Goal: Task Accomplishment & Management: Complete application form

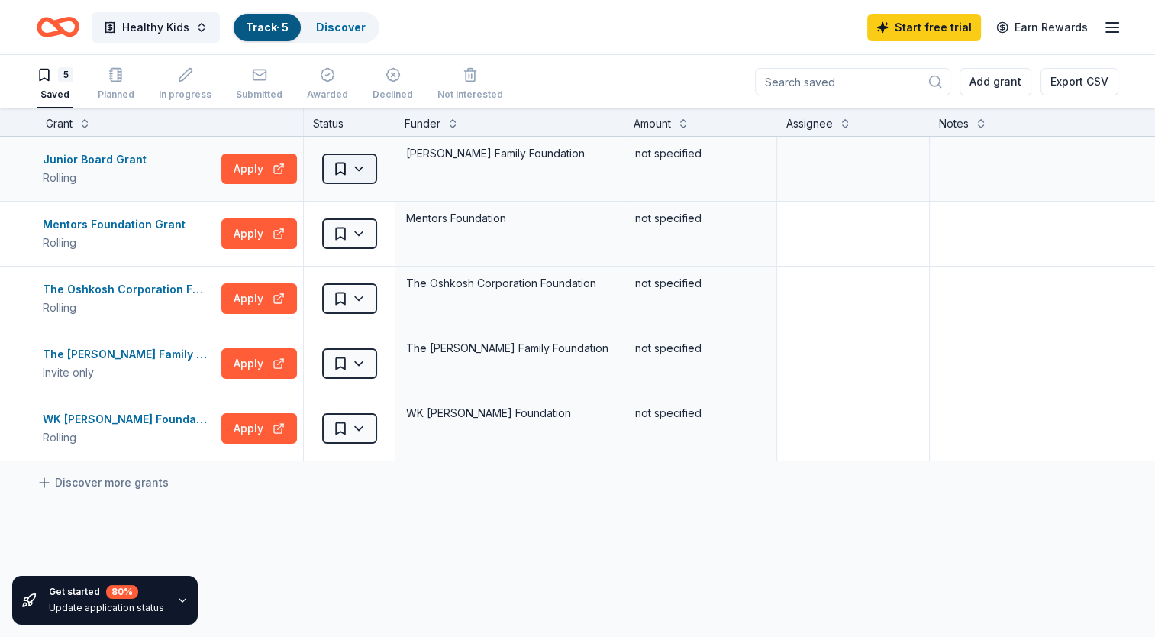
click at [359, 171] on html "Healthy Kids Track · 5 Discover Start free trial Earn Rewards 5 Saved Planned I…" at bounding box center [577, 318] width 1155 height 637
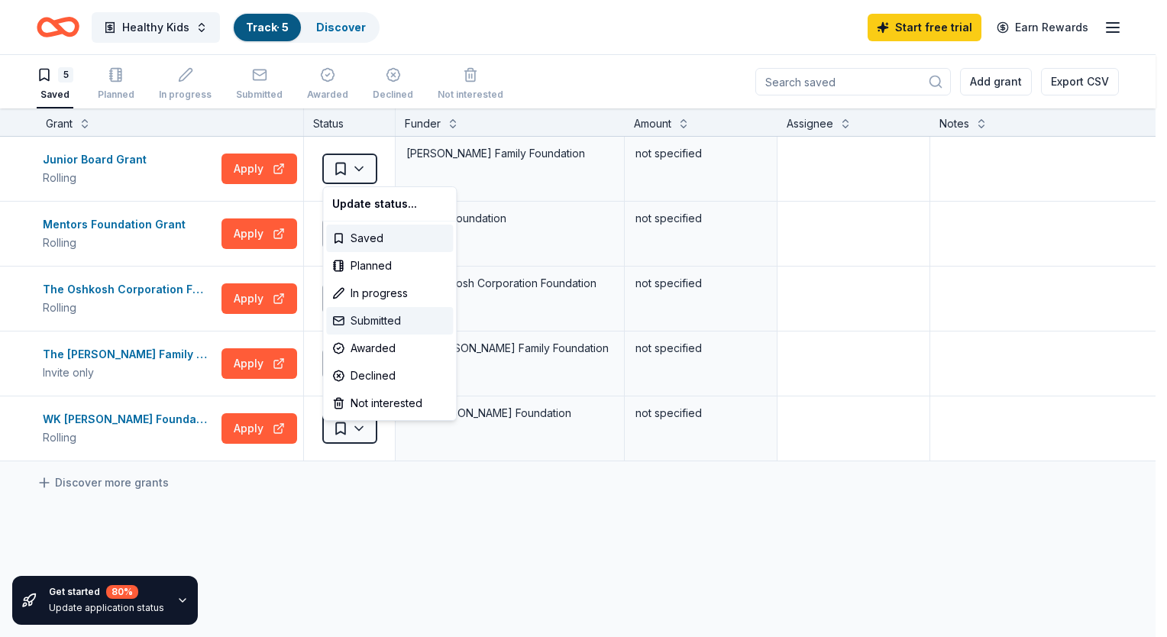
click at [379, 314] on div "Submitted" at bounding box center [389, 320] width 127 height 27
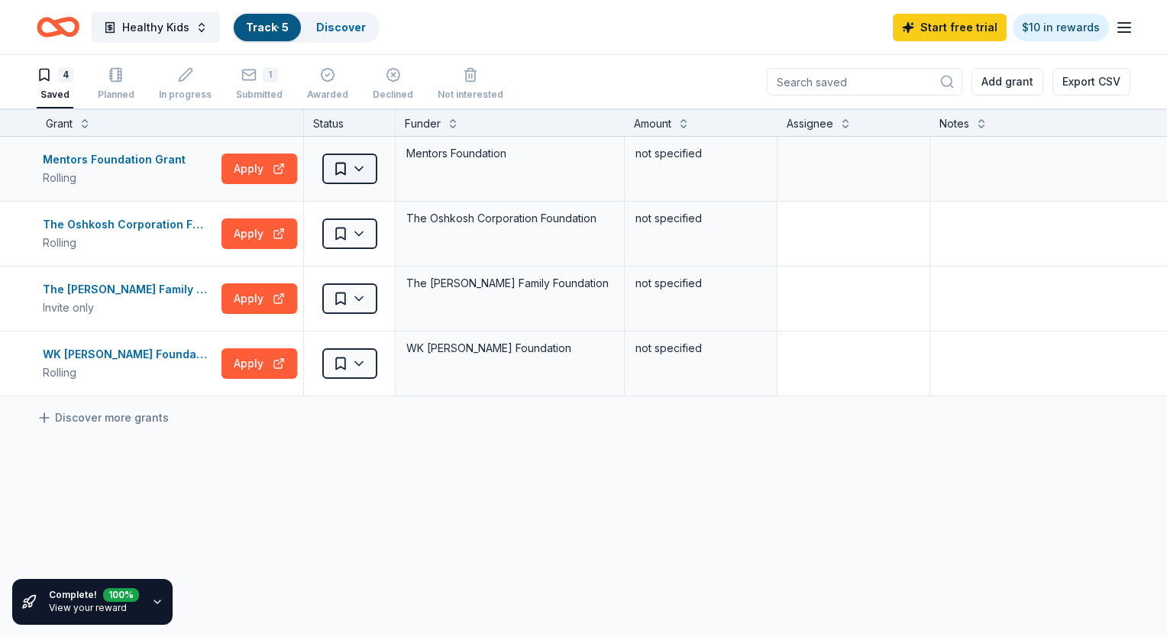
click at [336, 167] on html "Healthy Kids Track · 5 Discover Start free trial $10 in rewards 4 Saved Planned…" at bounding box center [583, 318] width 1167 height 637
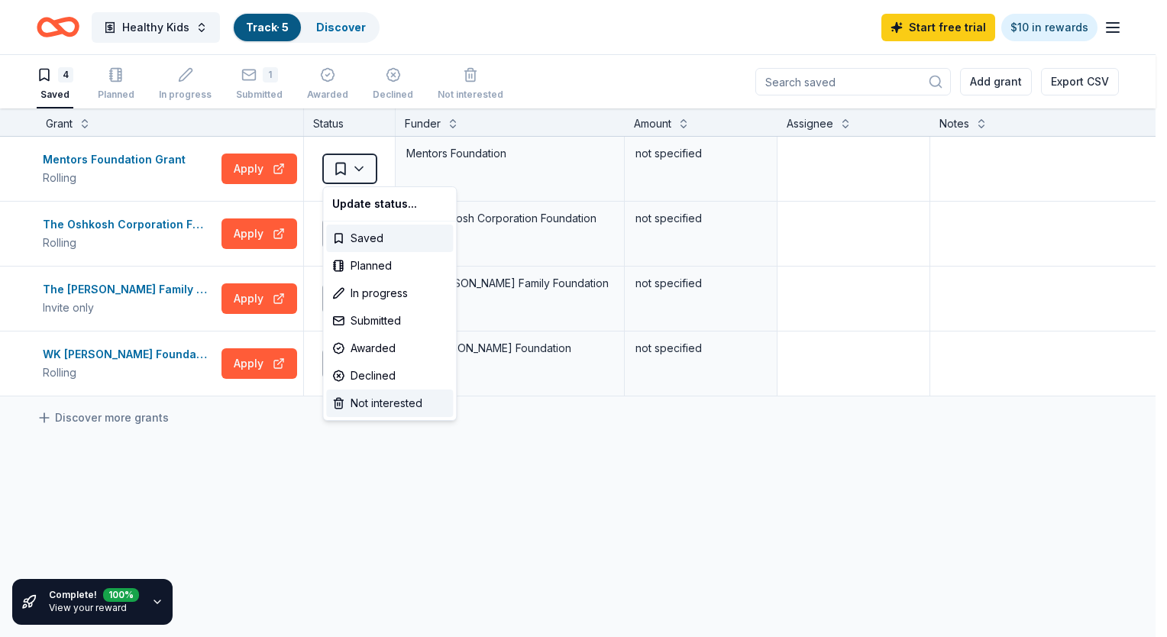
click at [362, 402] on div "Not interested" at bounding box center [389, 402] width 127 height 27
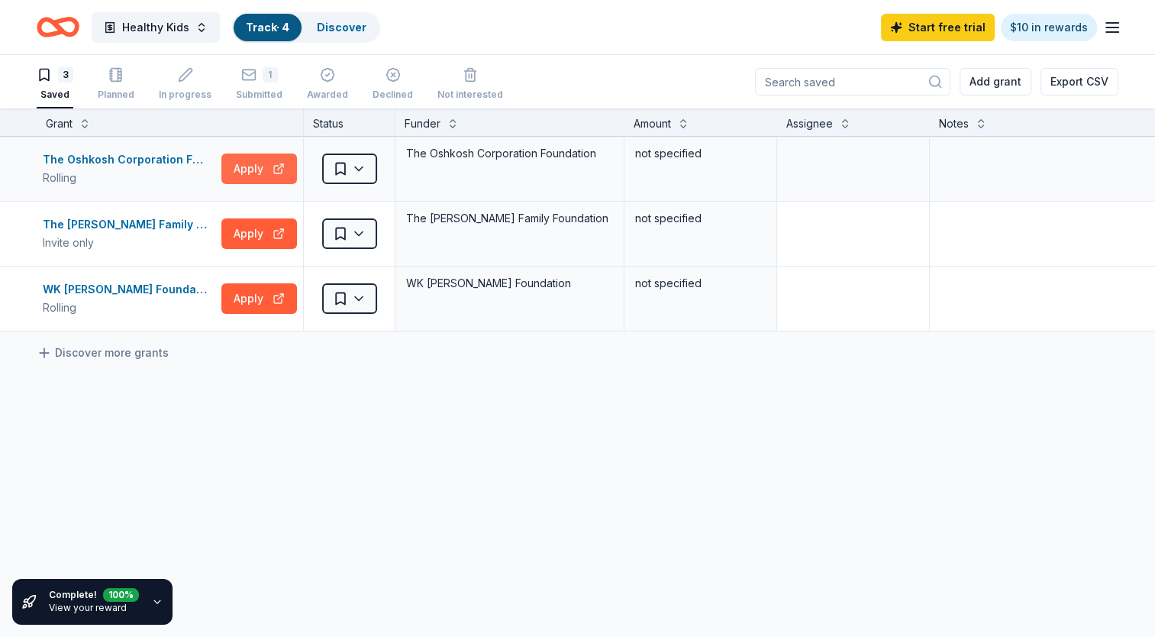
click at [243, 163] on button "Apply" at bounding box center [259, 168] width 76 height 31
click at [444, 152] on div "The Oshkosh Corporation Foundation" at bounding box center [510, 153] width 210 height 21
copy div "The Oshkosh Corporation Foundation"
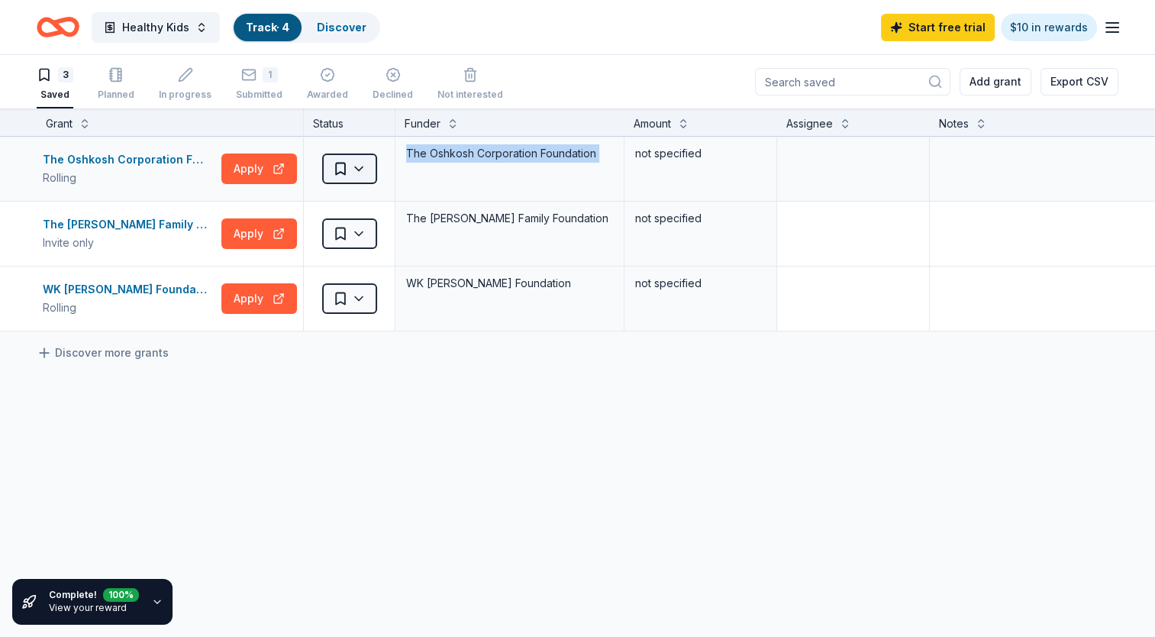
click at [357, 176] on html "Healthy Kids Track · 4 Discover Start free trial $10 in rewards 3 Saved Planned…" at bounding box center [577, 318] width 1155 height 637
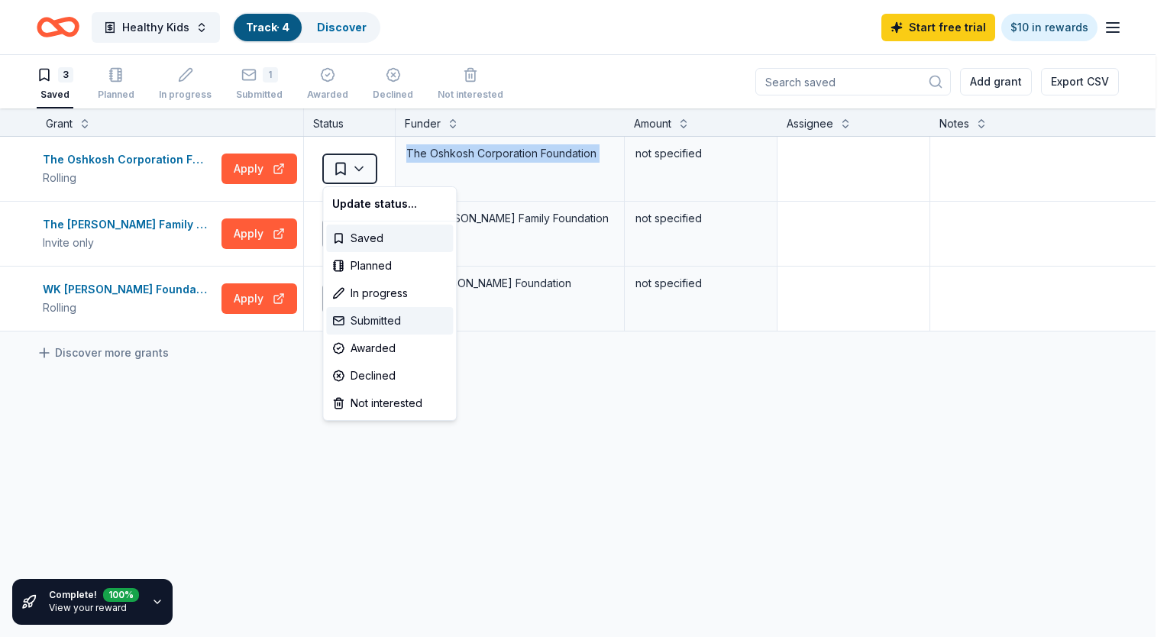
click at [382, 315] on div "Submitted" at bounding box center [389, 320] width 127 height 27
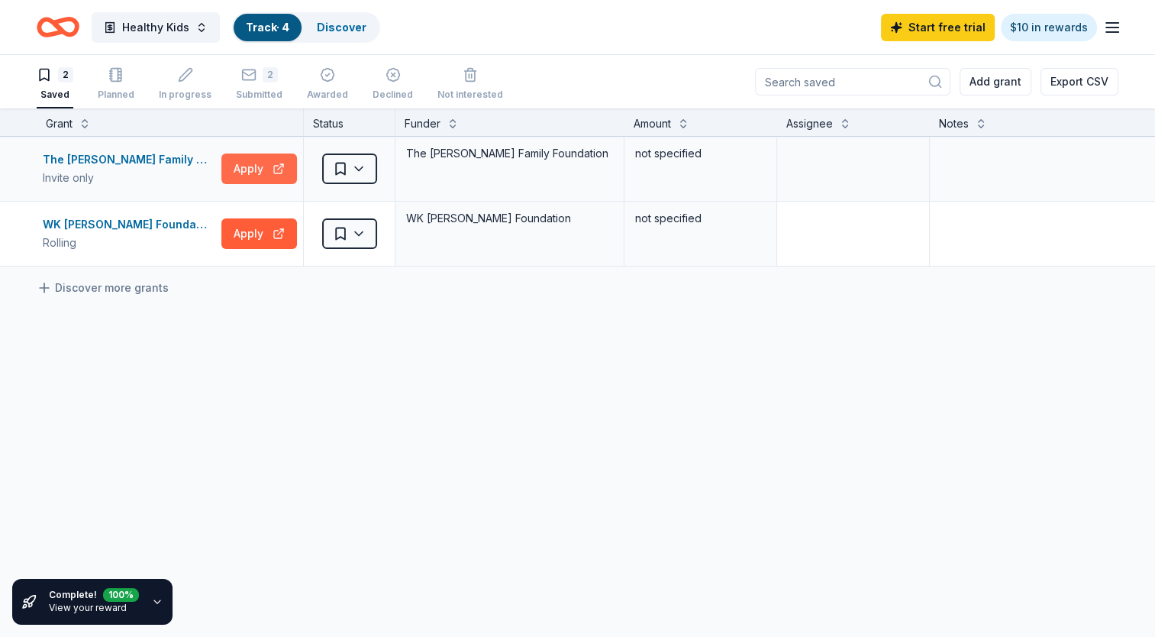
click at [254, 167] on button "Apply" at bounding box center [259, 168] width 76 height 31
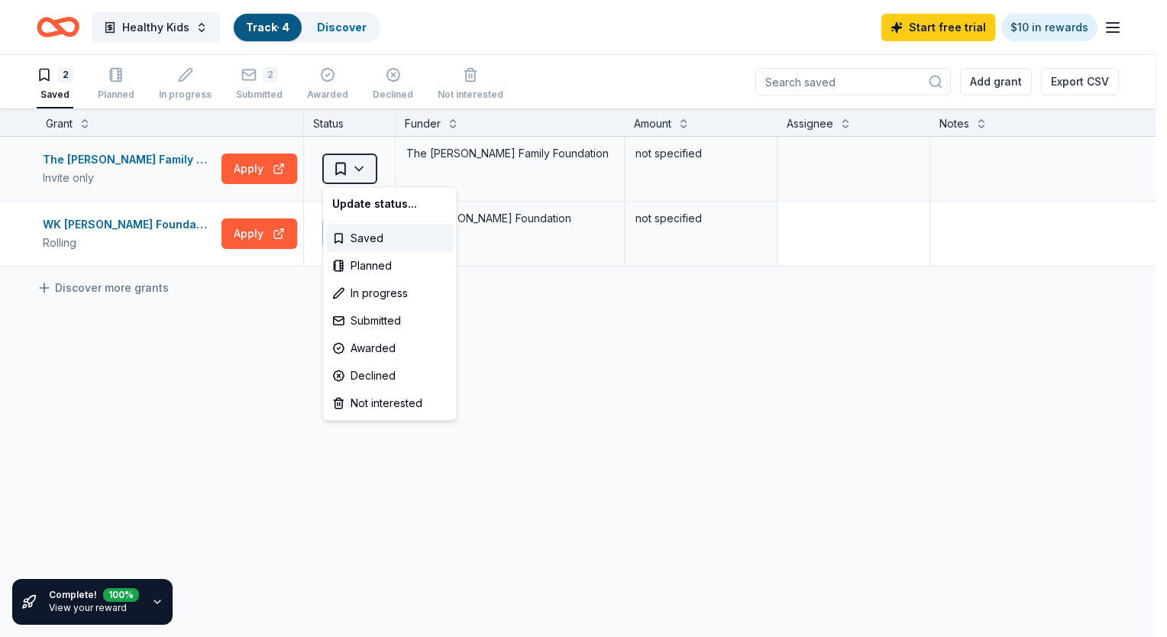
click at [363, 175] on html "Healthy Kids Track · 4 Discover Start free trial $10 in rewards 2 Saved Planned…" at bounding box center [583, 318] width 1167 height 637
click at [354, 408] on div "Not interested" at bounding box center [389, 402] width 127 height 27
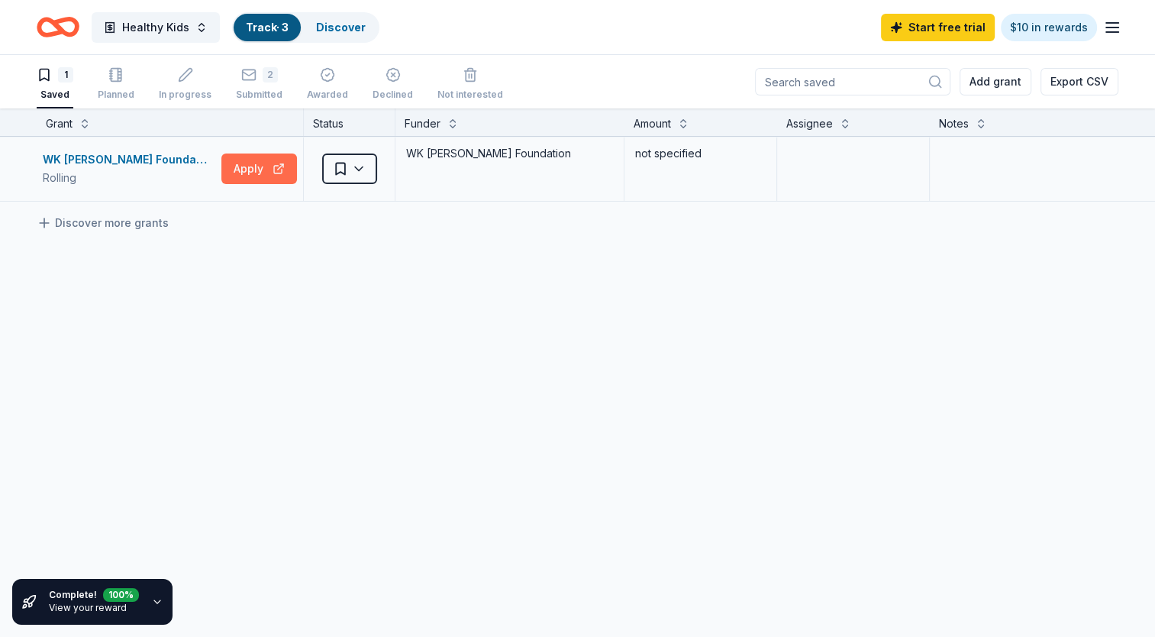
click at [250, 159] on button "Apply" at bounding box center [259, 168] width 76 height 31
click at [193, 160] on div "WK [PERSON_NAME] Foundation Grant" at bounding box center [129, 159] width 173 height 18
click at [109, 217] on link "Discover more grants" at bounding box center [103, 223] width 132 height 18
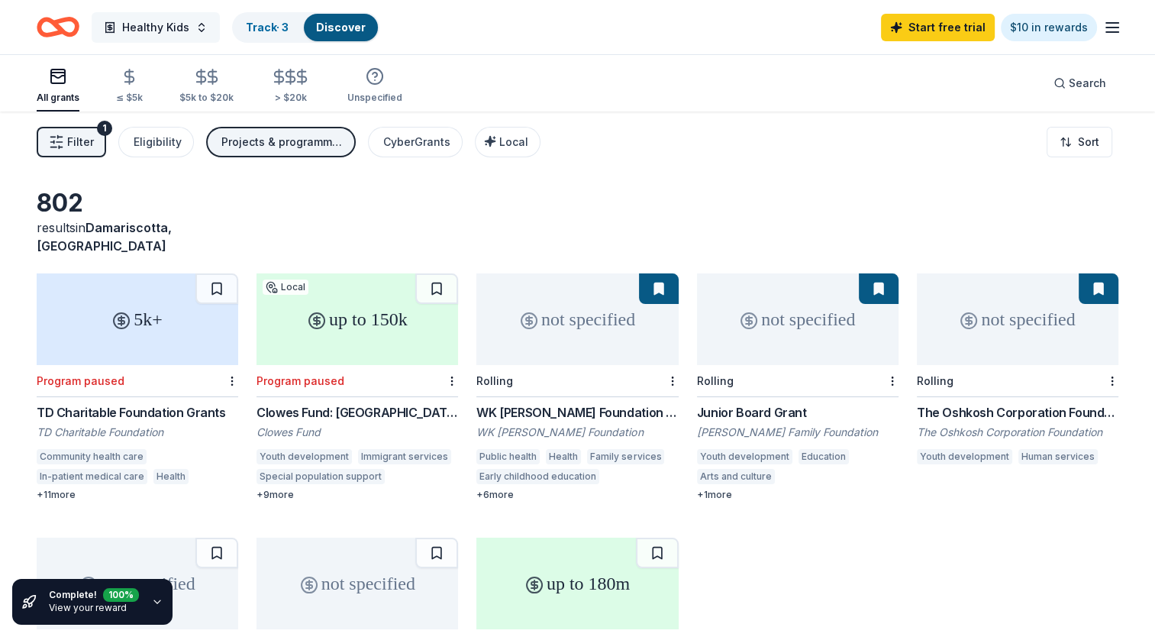
click at [180, 22] on span "Healthy Kids" at bounding box center [155, 27] width 67 height 18
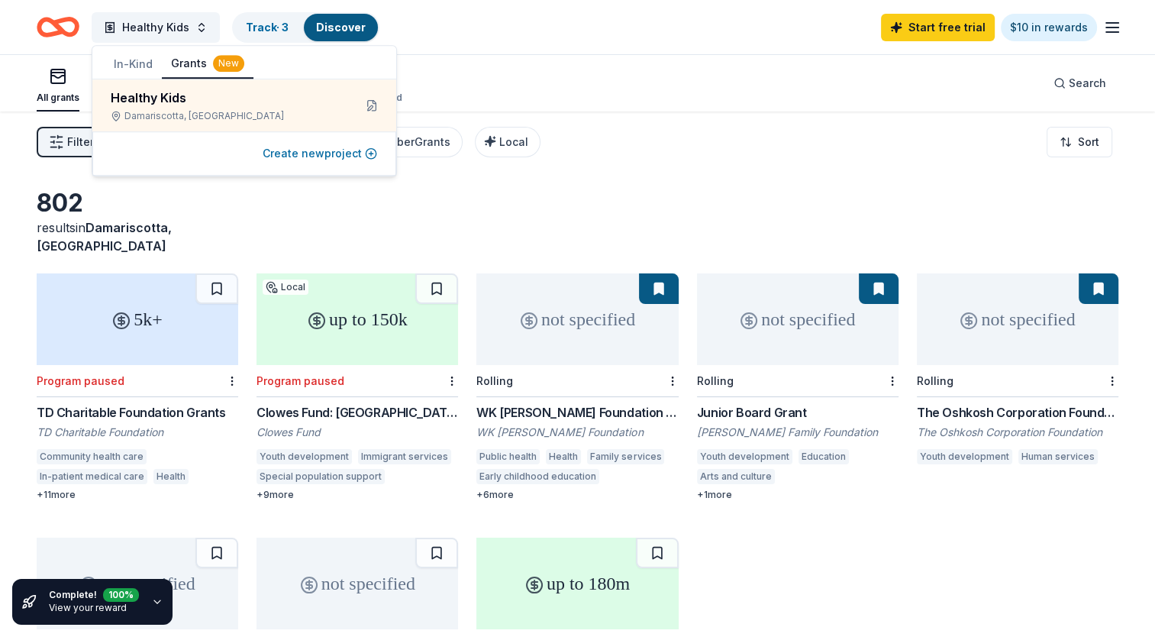
click at [315, 150] on button "Create new project" at bounding box center [320, 153] width 115 height 18
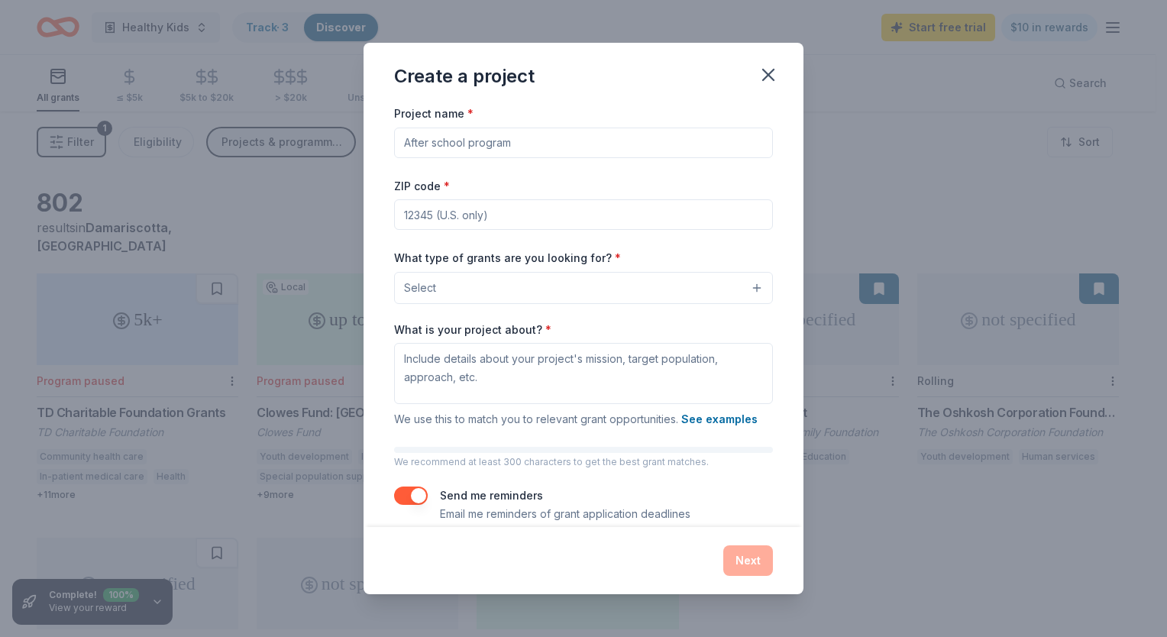
click at [504, 144] on input "Project name *" at bounding box center [583, 143] width 379 height 31
click at [504, 144] on input "[GEOGRAPHIC_DATA]" at bounding box center [583, 143] width 379 height 31
type input "Discovery Village: Nature-Based Learning"
click at [501, 208] on input "ZIP code *" at bounding box center [583, 214] width 379 height 31
type input "04543"
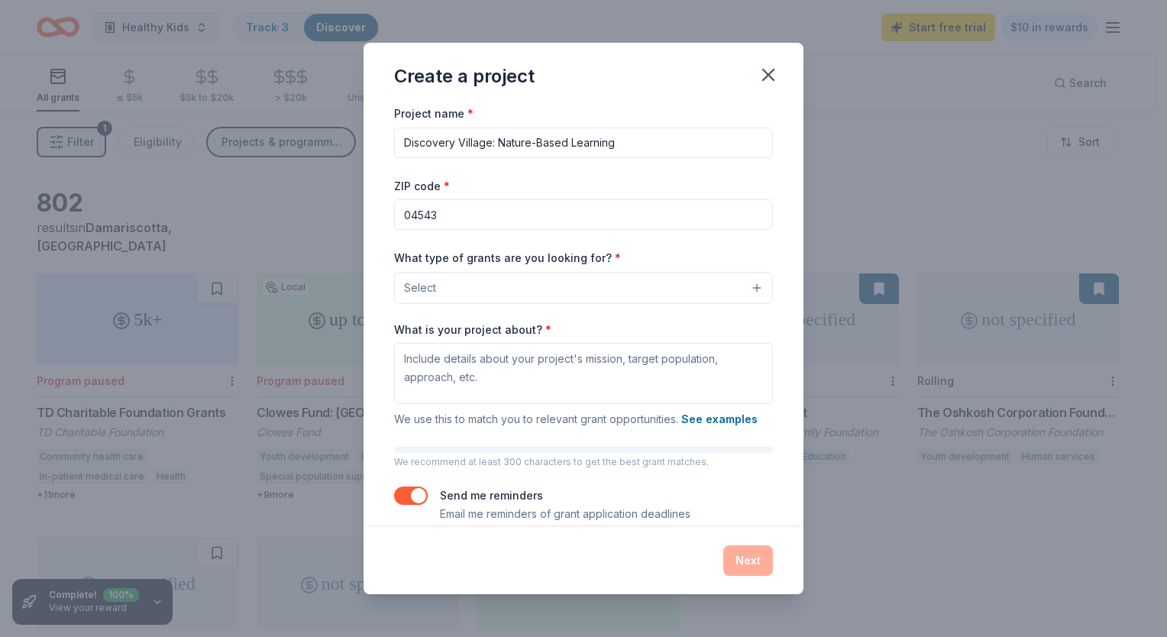
click at [763, 233] on div "Project name * [GEOGRAPHIC_DATA]: Nature-Based Learning ZIP code * 04543 What t…" at bounding box center [583, 315] width 440 height 423
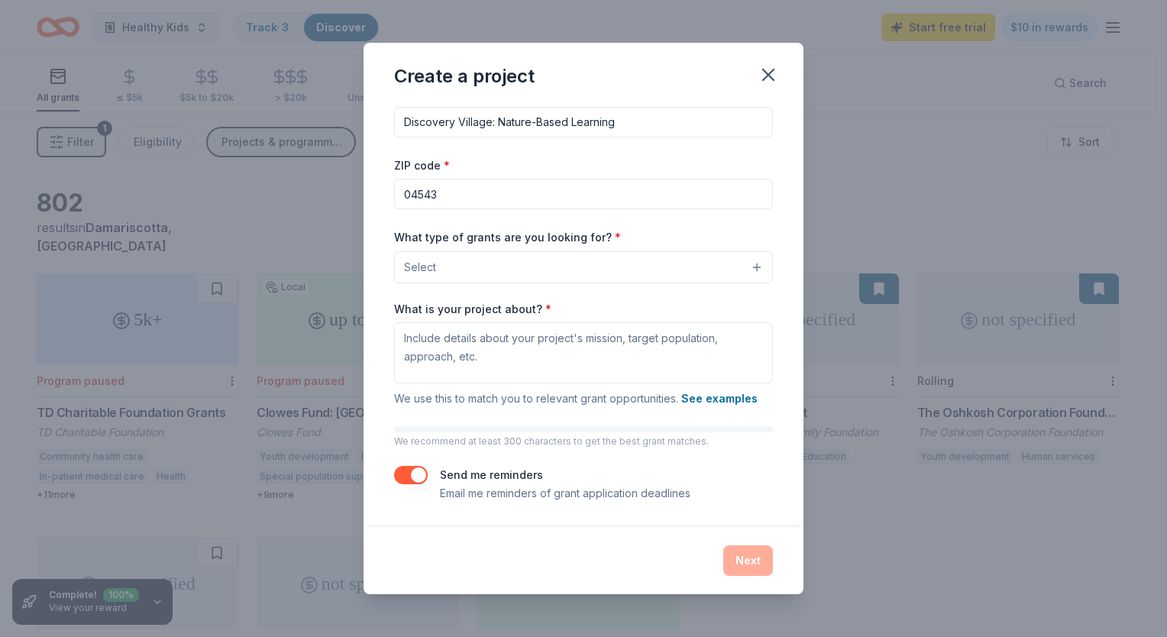
click at [620, 262] on button "Select" at bounding box center [583, 267] width 379 height 32
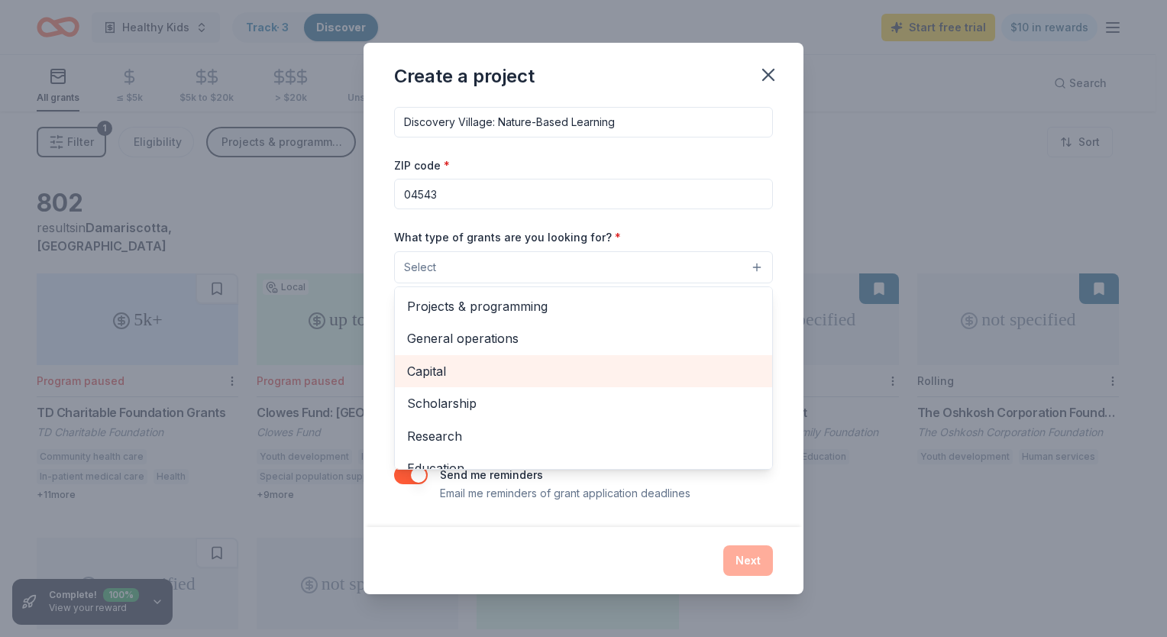
click at [437, 385] on div "Capital" at bounding box center [583, 371] width 377 height 32
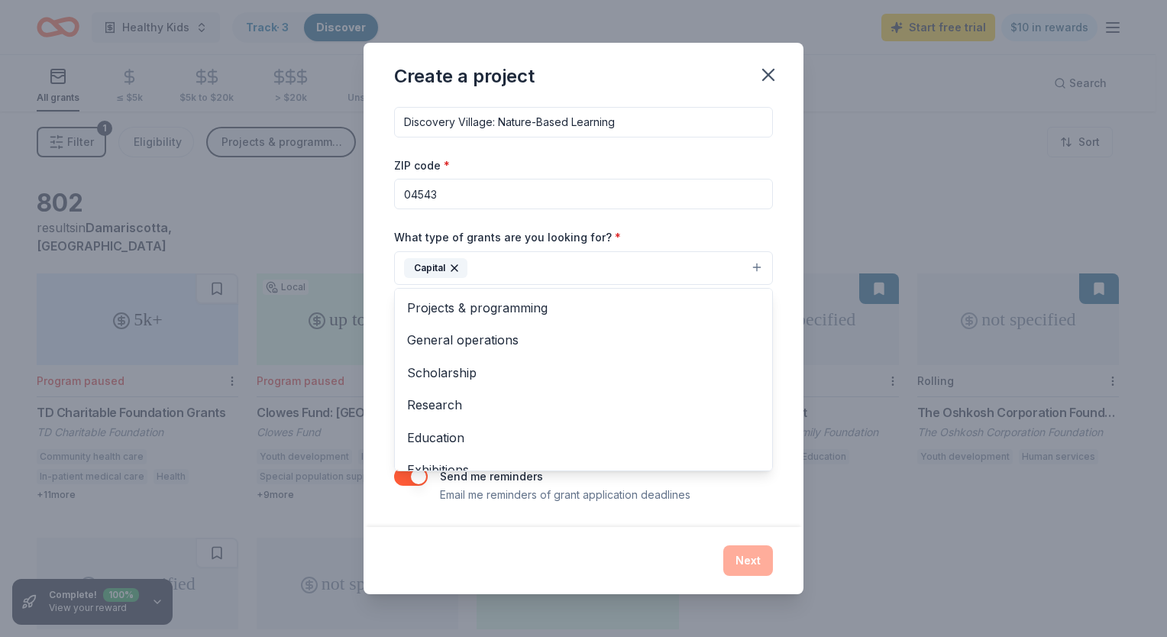
click at [725, 212] on div "Project name * [GEOGRAPHIC_DATA]: Nature-Based Learning ZIP code * 04543 What t…" at bounding box center [583, 293] width 379 height 421
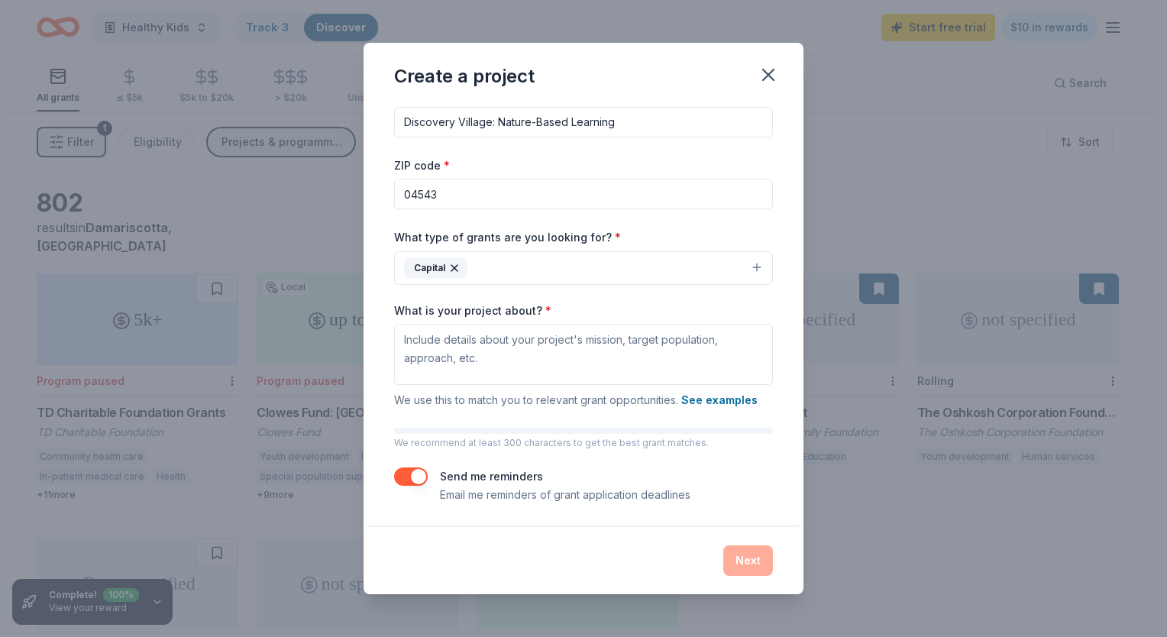
scroll to position [21, 0]
click at [464, 348] on textarea "What is your project about? *" at bounding box center [583, 353] width 379 height 61
click at [522, 344] on textarea "What is your project about? *" at bounding box center [583, 353] width 379 height 61
paste textarea "Childcare is a strategic priority for the CLC YMCA as our community faces a cri…"
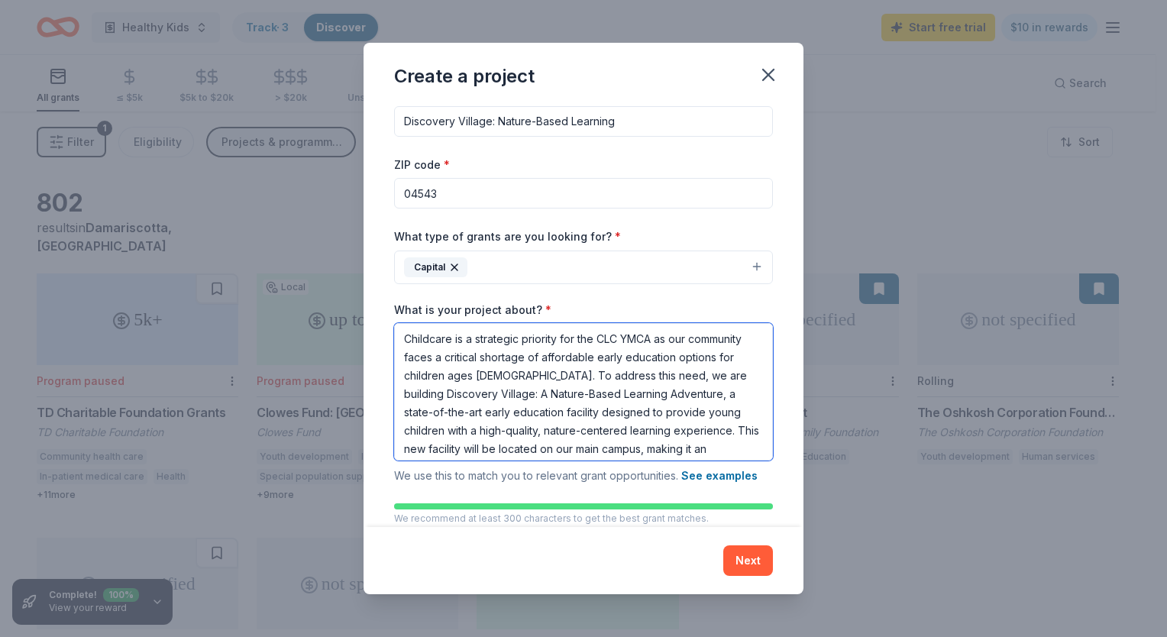
scroll to position [197, 0]
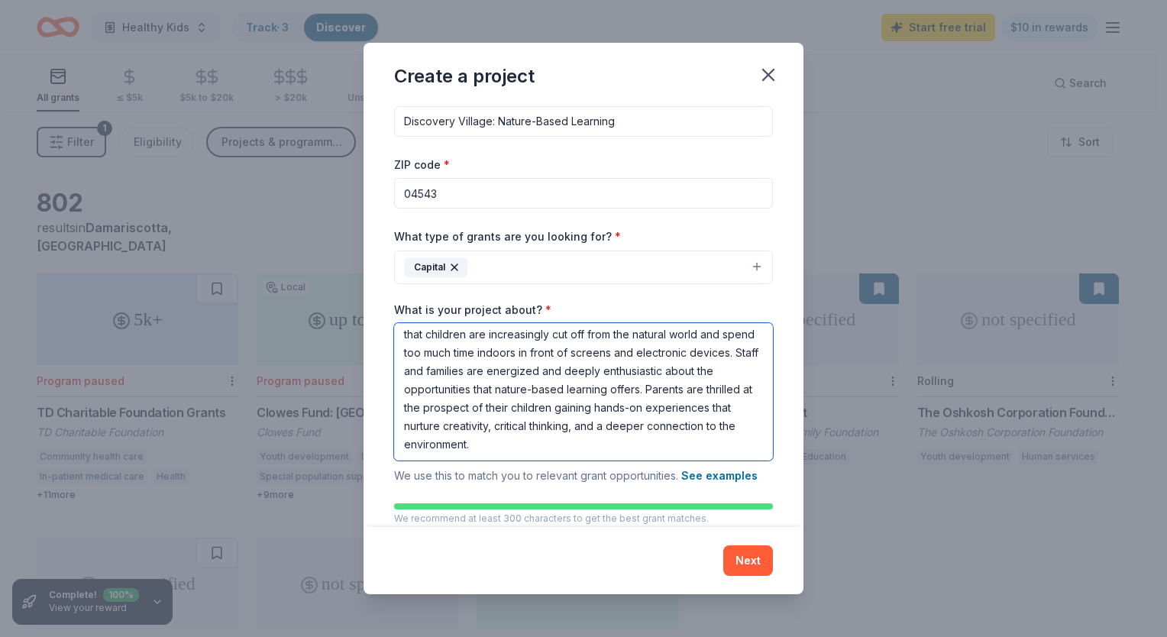
click at [673, 421] on textarea "Childcare is a strategic priority for the CLC YMCA as our community faces a cri…" at bounding box center [583, 391] width 379 height 137
click at [666, 431] on textarea "Childcare is a strategic priority for the CLC YMCA as our community faces a cri…" at bounding box center [583, 391] width 379 height 137
click at [627, 437] on textarea "Childcare is a strategic priority for the CLC YMCA as our community faces a cri…" at bounding box center [583, 391] width 379 height 137
paste textarea "This project is part of a comprehensive capital campaign. It is not enough to b…"
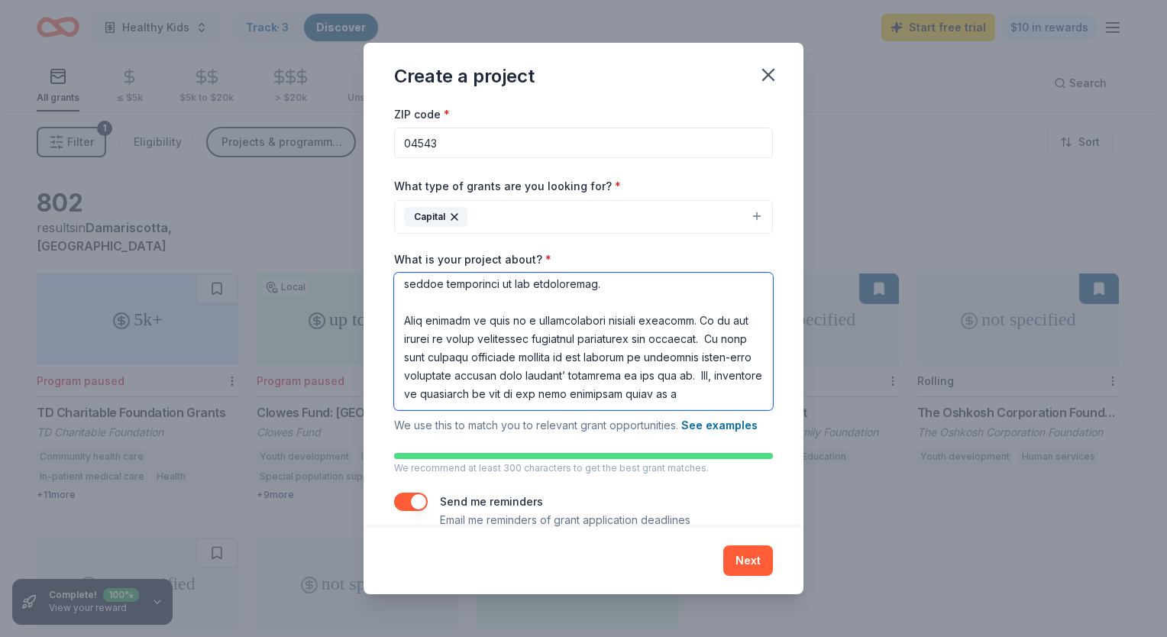
scroll to position [98, 0]
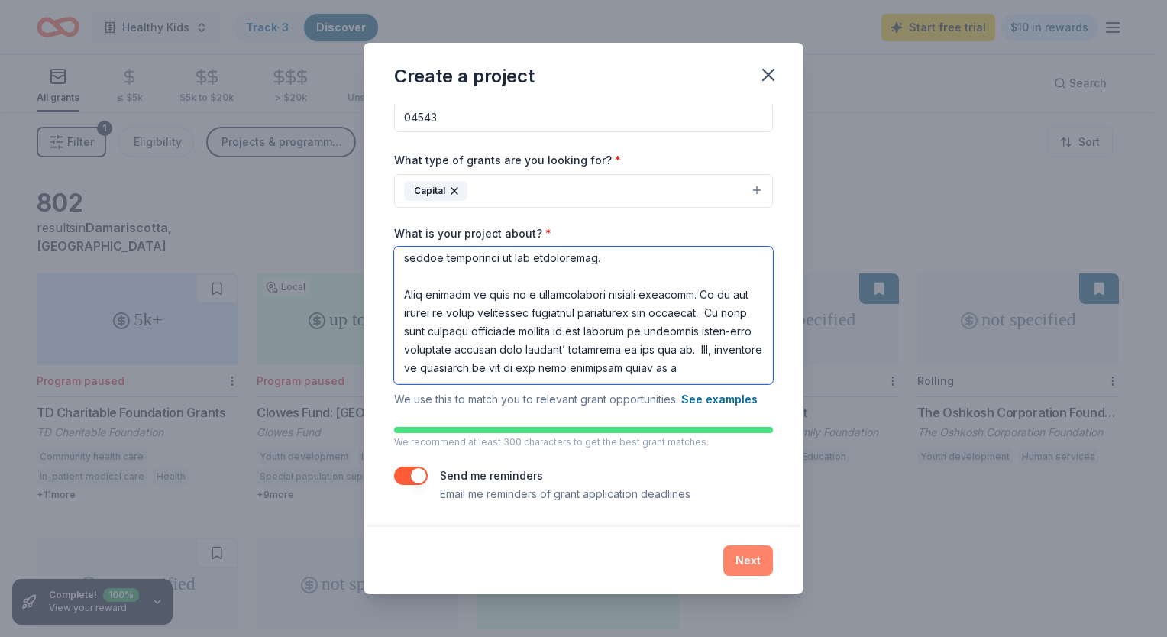
type textarea "Childcare is a strategic priority for the CLC YMCA as our community faces a cri…"
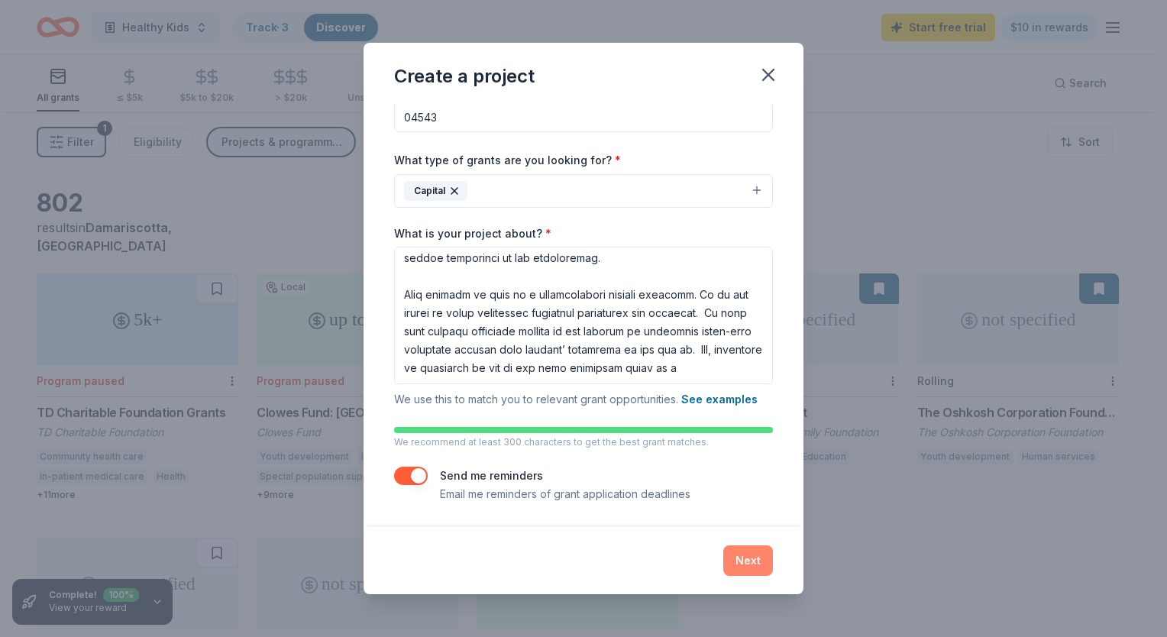
click at [744, 555] on button "Next" at bounding box center [748, 560] width 50 height 31
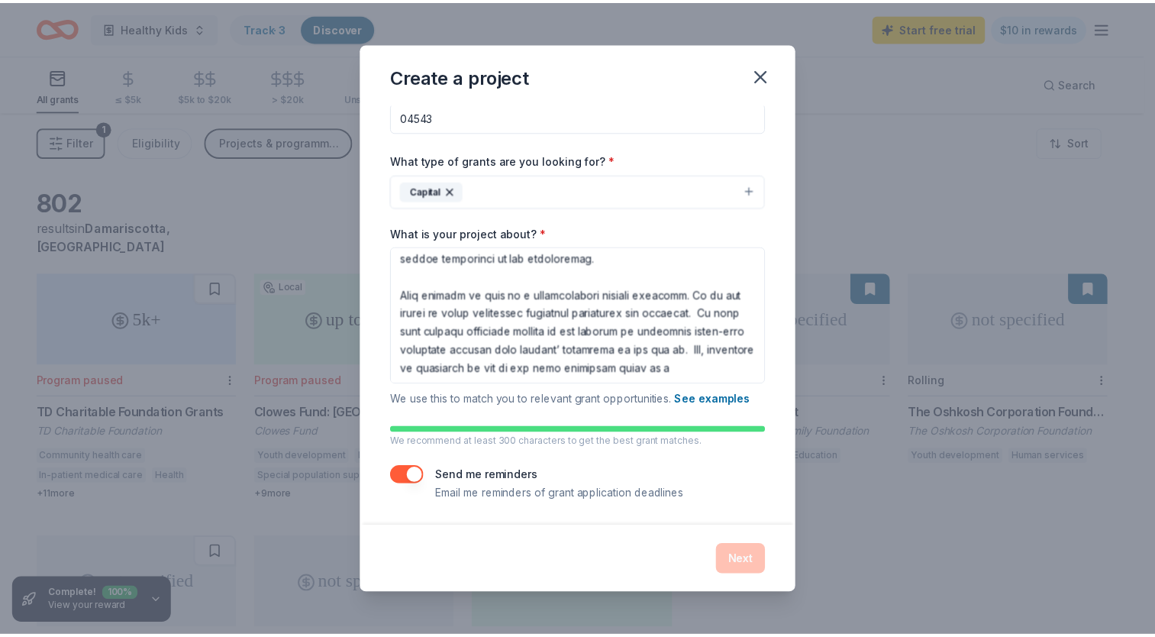
scroll to position [0, 0]
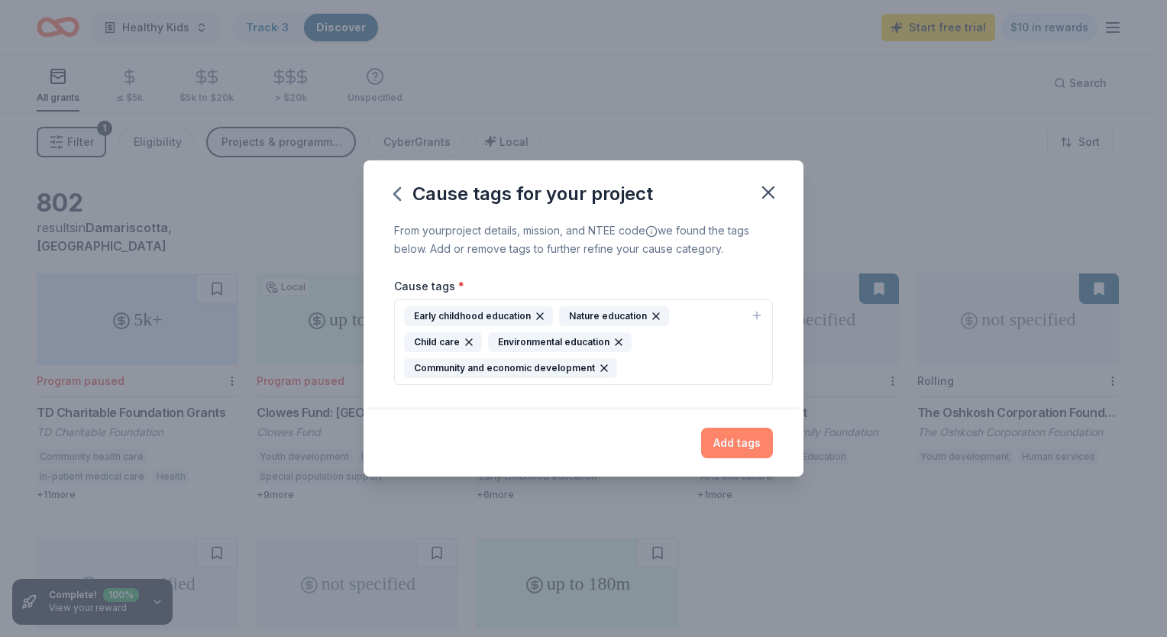
click at [723, 435] on button "Add tags" at bounding box center [737, 443] width 72 height 31
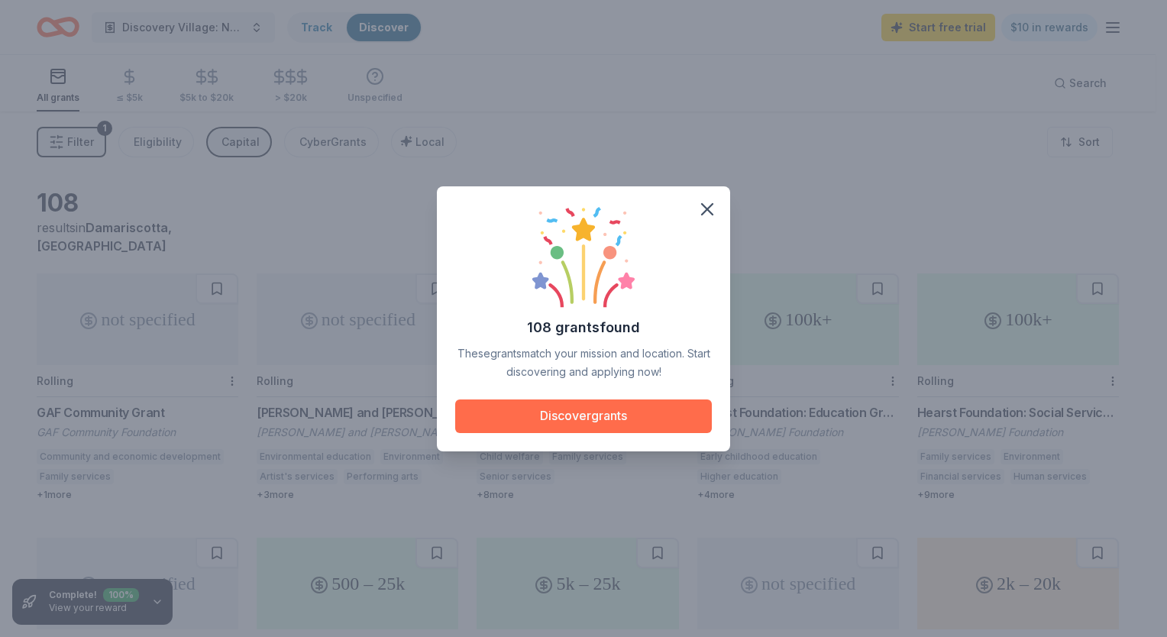
click at [548, 403] on button "Discover grants" at bounding box center [583, 416] width 257 height 34
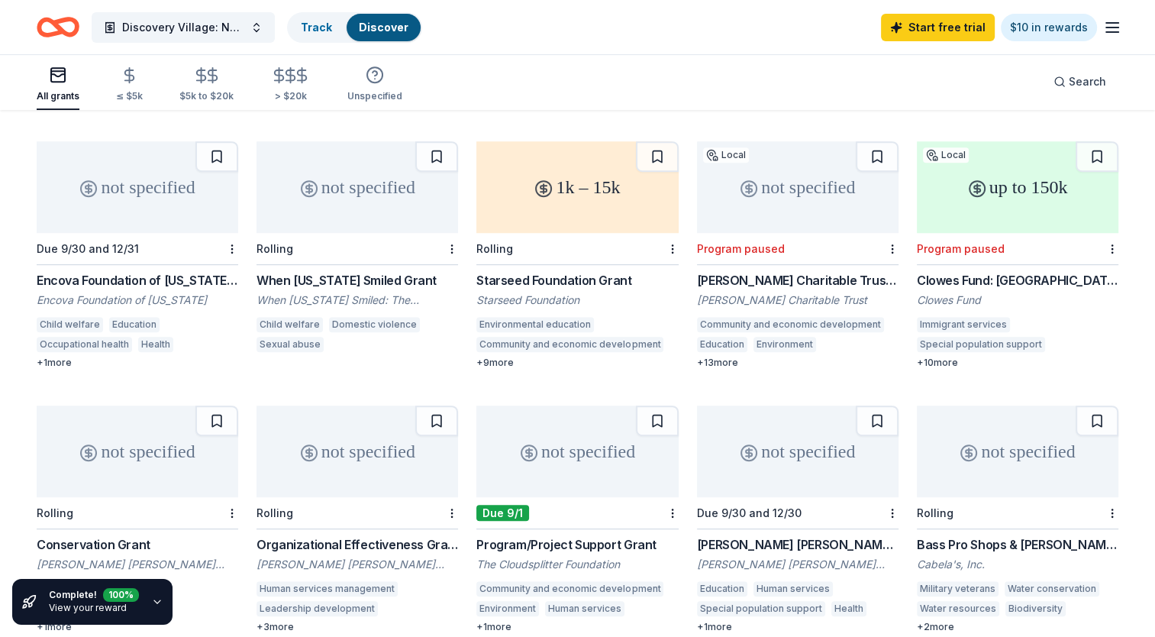
scroll to position [687, 0]
